Goal: Check status: Check status

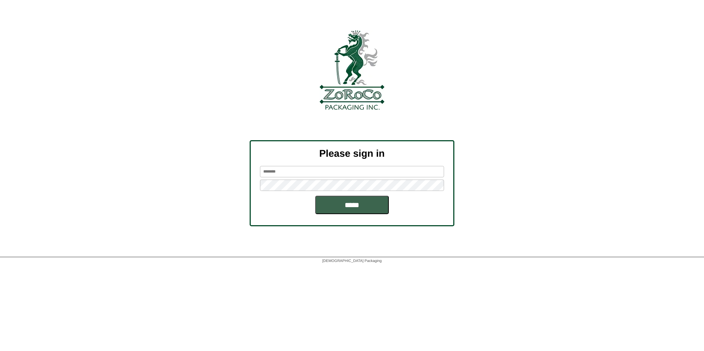
click at [305, 169] on input "text" at bounding box center [352, 171] width 184 height 11
type input "*******"
click at [346, 208] on input "*****" at bounding box center [352, 205] width 74 height 18
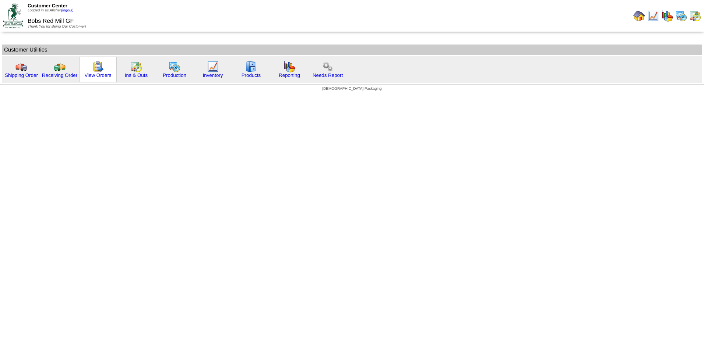
click at [99, 70] on img at bounding box center [98, 67] width 12 height 12
click at [179, 73] on link "Production" at bounding box center [175, 76] width 24 height 6
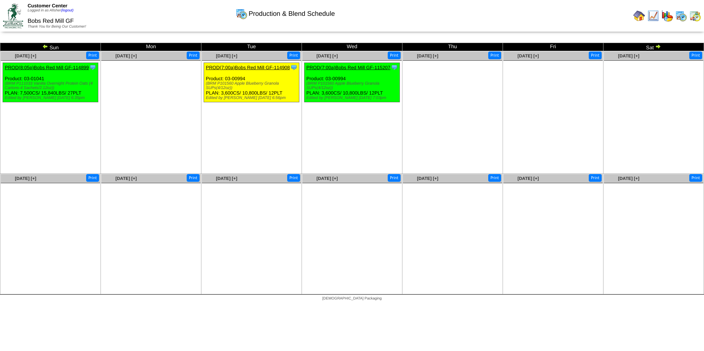
click at [43, 46] on img at bounding box center [45, 46] width 6 height 6
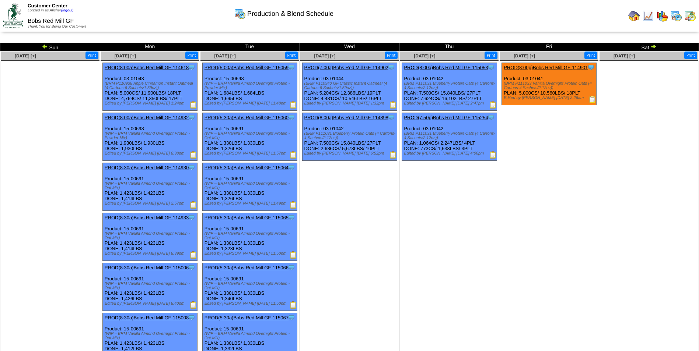
click at [432, 118] on link "PROD(7:50p)Bobs Red Mill GF-115254" at bounding box center [446, 118] width 84 height 6
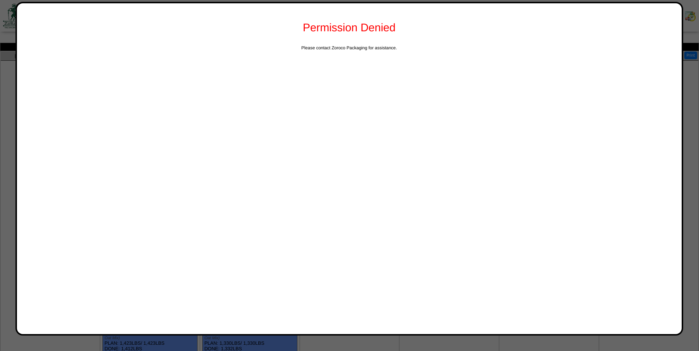
drag, startPoint x: 507, startPoint y: 98, endPoint x: 504, endPoint y: 119, distance: 20.8
click at [504, 118] on div "Permission Denied Please contact Zoroco Packaging for assistance." at bounding box center [348, 169] width 667 height 334
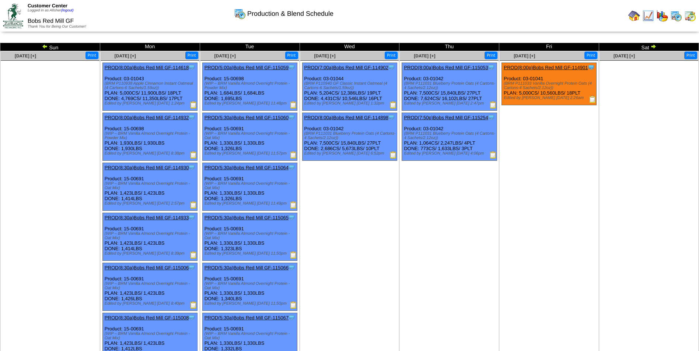
click at [390, 154] on img at bounding box center [392, 154] width 7 height 7
click at [45, 46] on img at bounding box center [45, 46] width 6 height 6
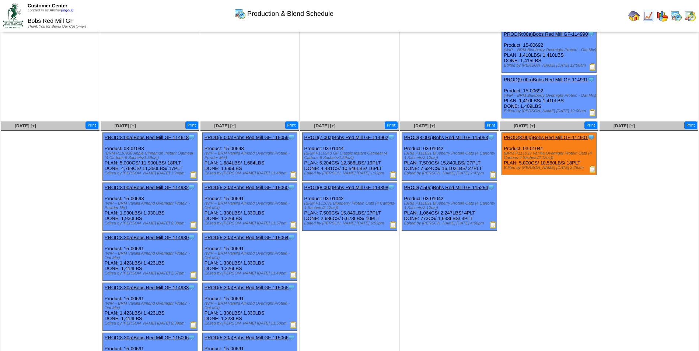
scroll to position [1252, 0]
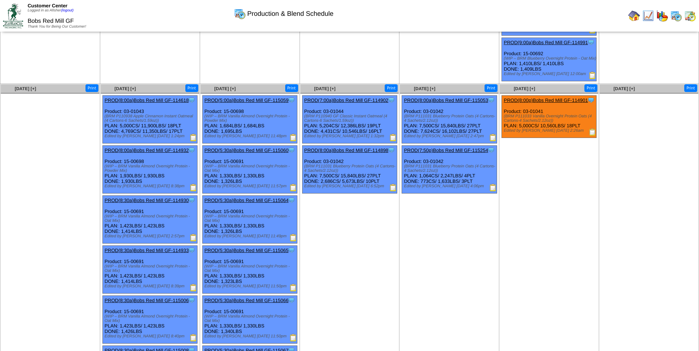
click at [392, 136] on img at bounding box center [392, 137] width 7 height 7
click at [194, 138] on img at bounding box center [193, 137] width 7 height 7
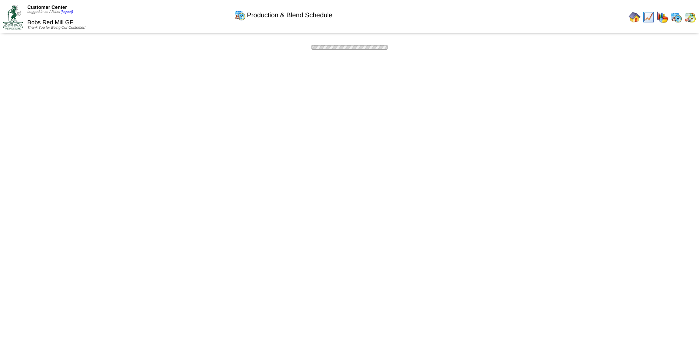
scroll to position [1252, 0]
